Goal: Information Seeking & Learning: Learn about a topic

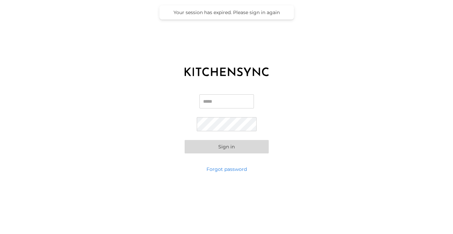
type input "**********"
click at [217, 149] on button "Sign in" at bounding box center [227, 146] width 84 height 13
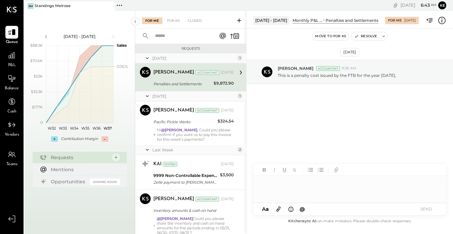
click at [194, 82] on div "Penalties and Settlements" at bounding box center [182, 84] width 58 height 7
click at [14, 60] on icon at bounding box center [11, 55] width 9 height 9
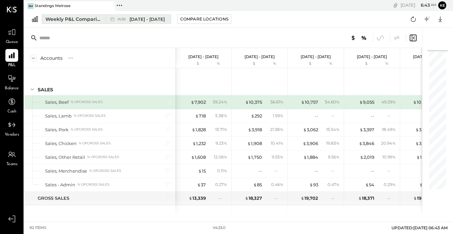
click at [142, 21] on span "[DATE] - [DATE]" at bounding box center [146, 19] width 35 height 6
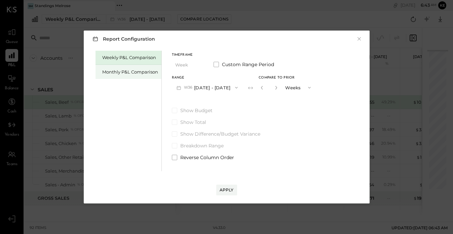
click at [126, 72] on div "Monthly P&L Comparison" at bounding box center [130, 72] width 56 height 6
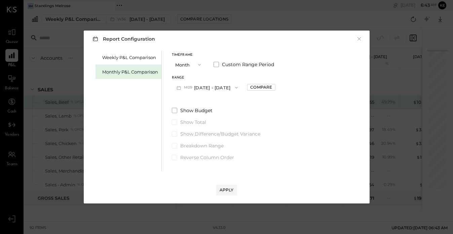
click at [174, 64] on button "Month" at bounding box center [189, 65] width 34 height 12
click at [231, 111] on label "Show Budget" at bounding box center [224, 110] width 104 height 7
click at [220, 89] on button "M09 [DATE] - [DATE]" at bounding box center [207, 87] width 71 height 12
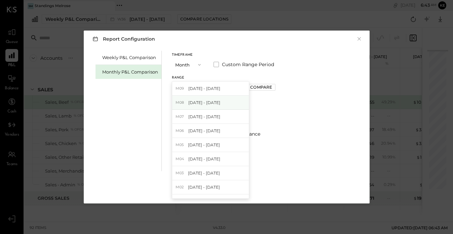
click at [214, 101] on span "[DATE] - [DATE]" at bounding box center [204, 103] width 32 height 6
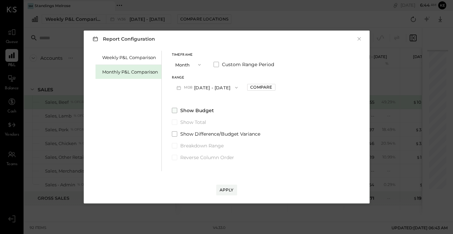
click at [172, 111] on span at bounding box center [174, 110] width 5 height 5
click at [223, 190] on div "Apply" at bounding box center [227, 190] width 14 height 6
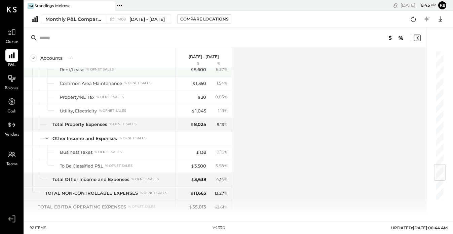
scroll to position [963, 0]
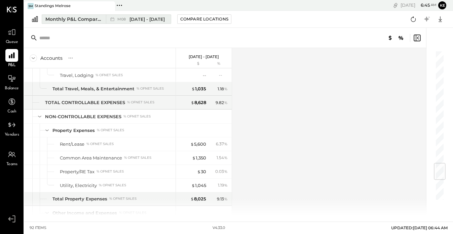
click at [85, 18] on div "Monthly P&L Comparison" at bounding box center [73, 19] width 57 height 7
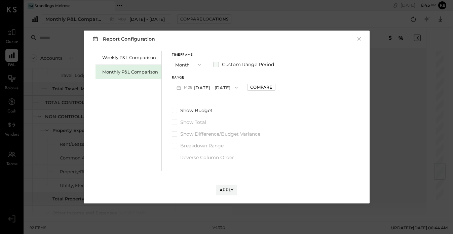
click at [218, 66] on span at bounding box center [216, 64] width 5 height 5
click at [182, 89] on button "[DATE]" at bounding box center [192, 87] width 40 height 12
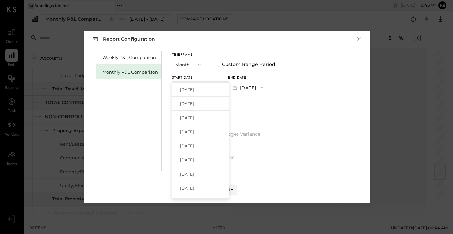
scroll to position [95, 0]
click at [187, 109] on span "[DATE]" at bounding box center [187, 107] width 14 height 6
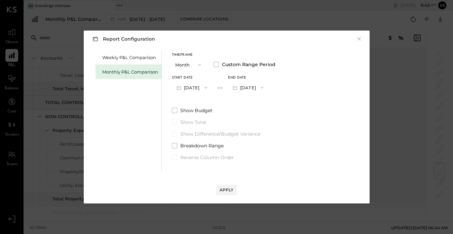
click at [256, 85] on button "[DATE]" at bounding box center [248, 87] width 40 height 12
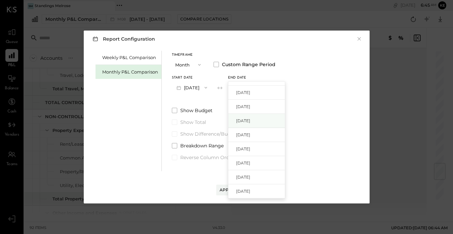
scroll to position [0, 0]
click at [250, 103] on span "[DATE]" at bounding box center [243, 103] width 14 height 6
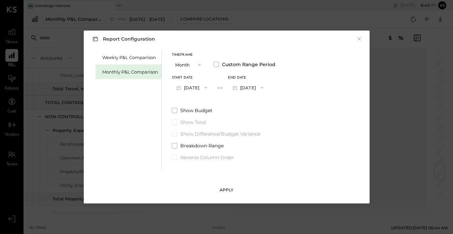
click at [224, 190] on div "Apply" at bounding box center [227, 190] width 14 height 6
